Goal: Navigation & Orientation: Find specific page/section

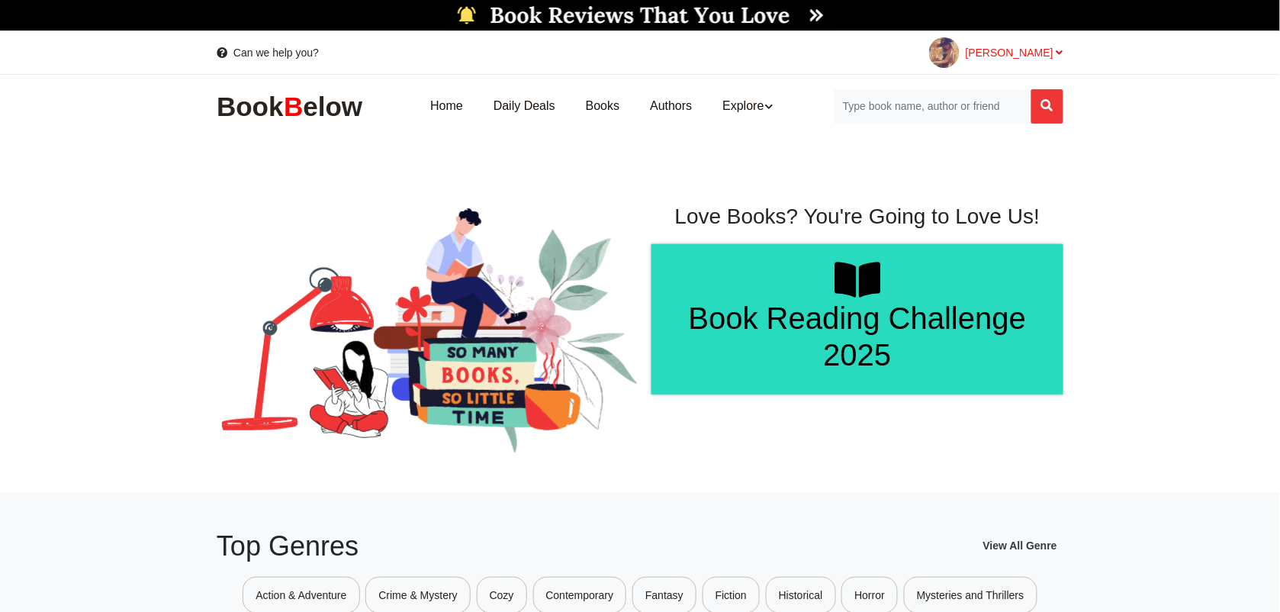
click at [1062, 43] on div "[PERSON_NAME]" at bounding box center [996, 52] width 134 height 31
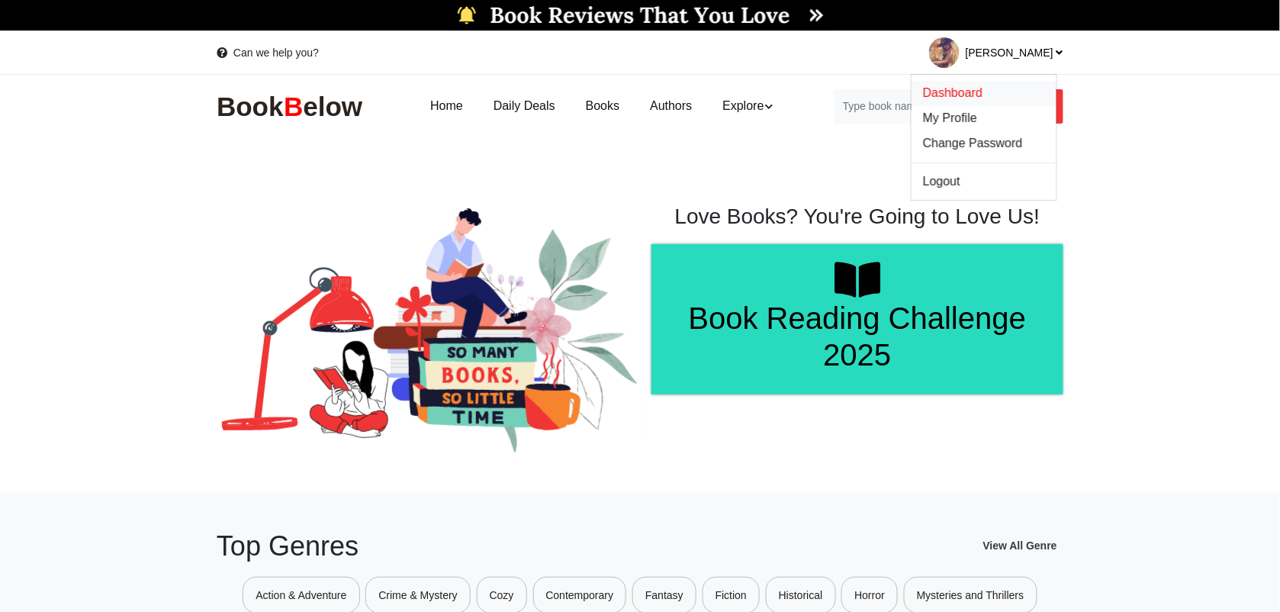
click at [958, 89] on span "Dashboard" at bounding box center [953, 92] width 60 height 13
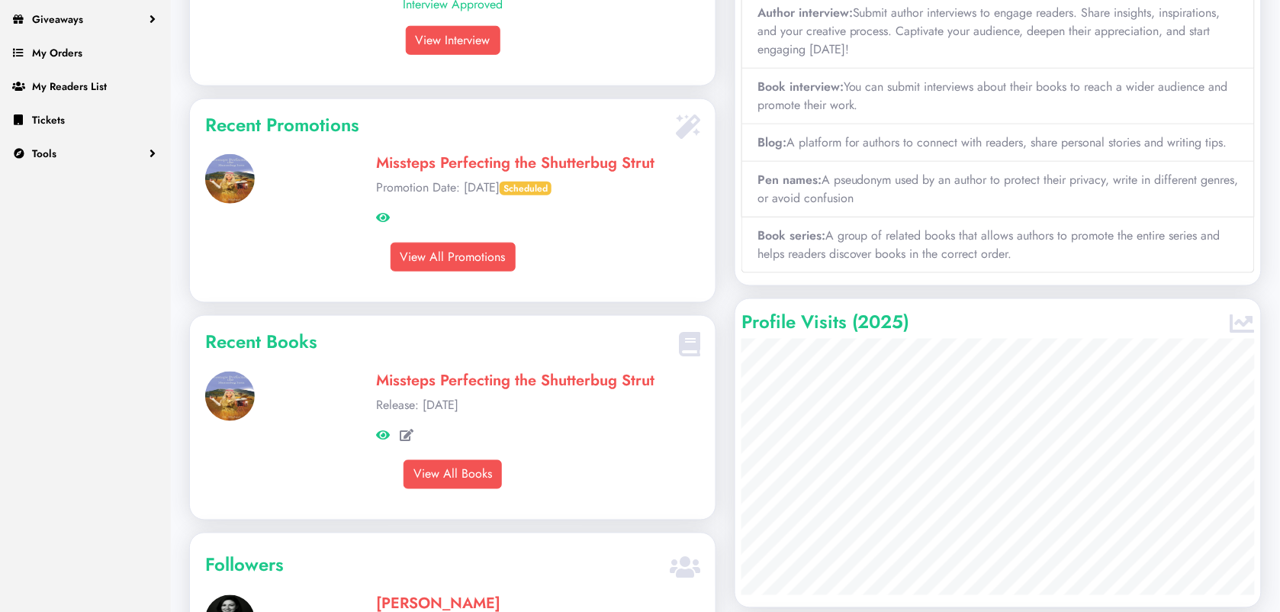
scroll to position [381, 0]
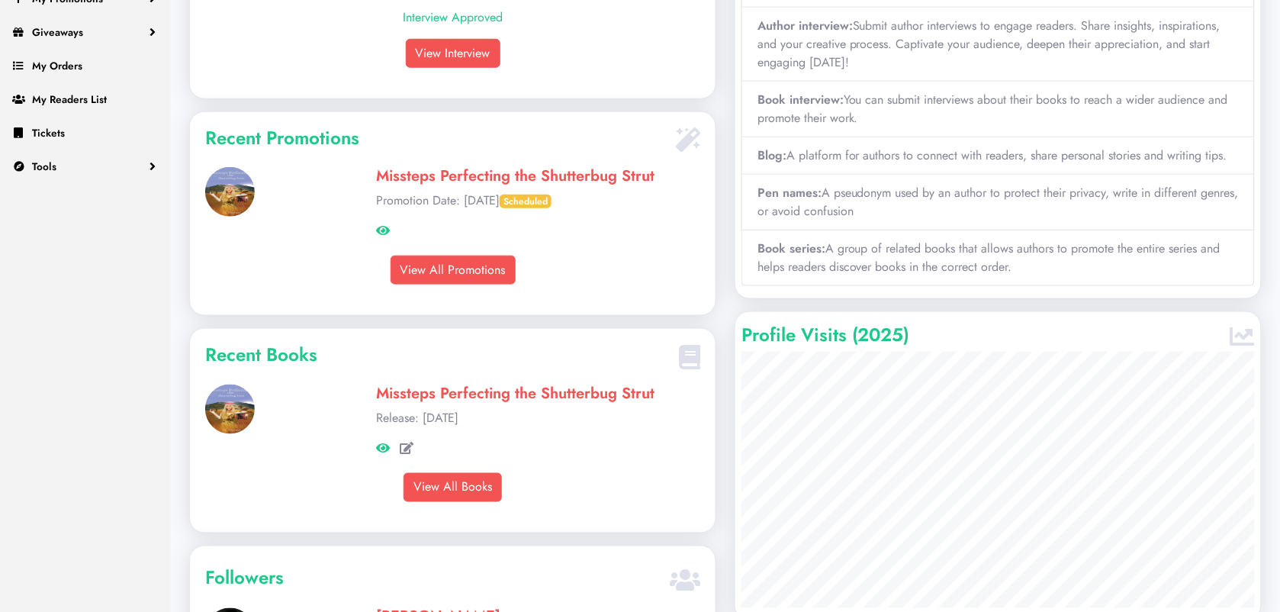
click at [500, 187] on link "Missteps Perfecting the Shutterbug Strut" at bounding box center [515, 176] width 278 height 22
